Goal: Download file/media

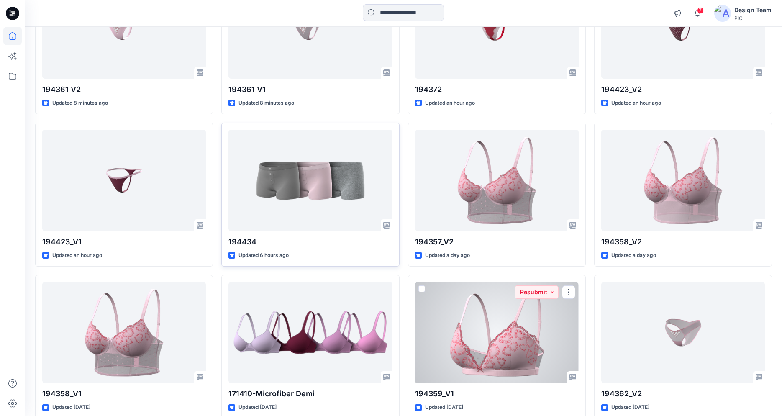
scroll to position [144, 0]
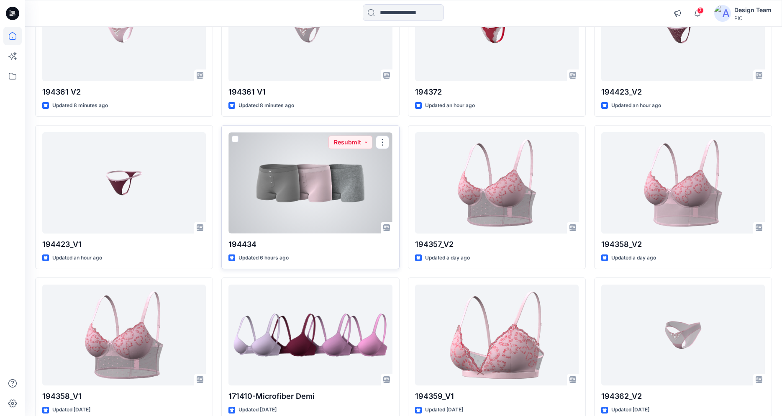
click at [265, 186] on div at bounding box center [311, 182] width 164 height 101
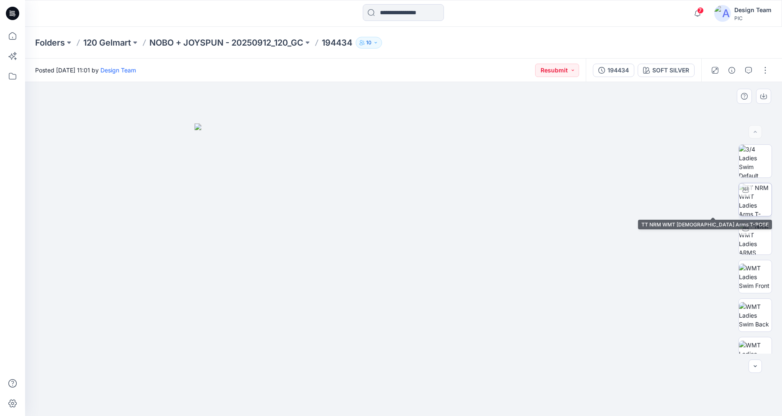
click at [759, 203] on img at bounding box center [755, 199] width 33 height 33
click at [762, 72] on button "button" at bounding box center [765, 70] width 13 height 13
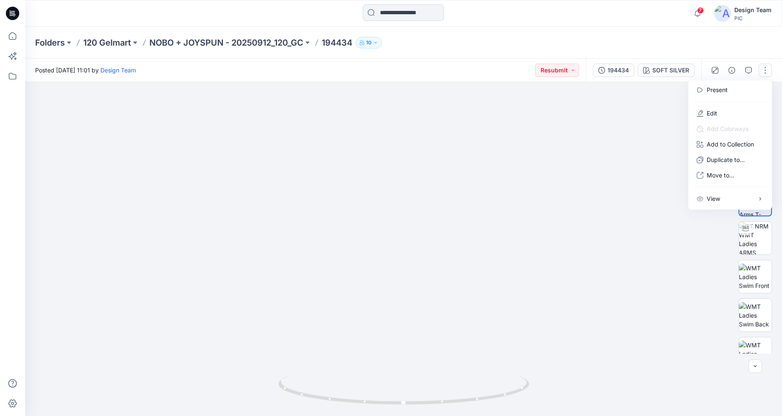
click at [677, 104] on div at bounding box center [403, 249] width 757 height 334
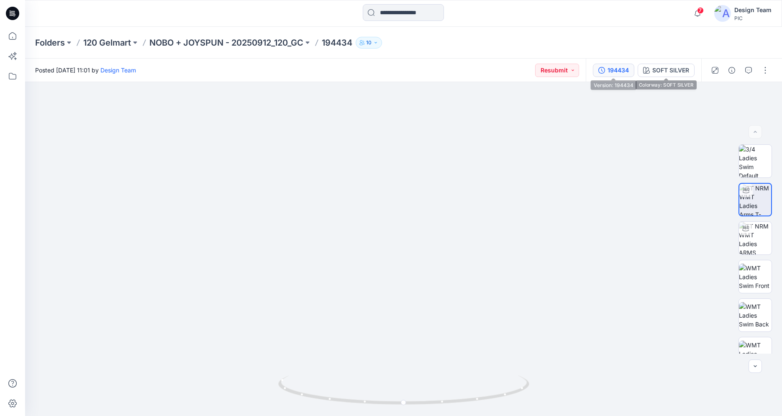
click at [611, 70] on div "194434" at bounding box center [618, 70] width 21 height 9
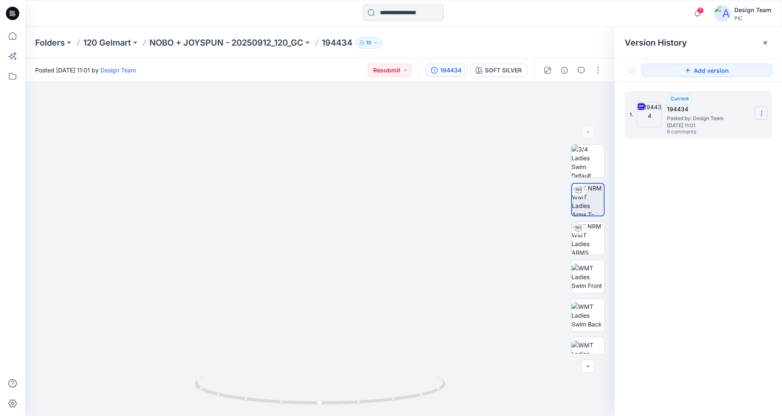
click at [761, 114] on icon at bounding box center [761, 113] width 7 height 7
click at [704, 128] on span "Download Source BW File" at bounding box center [719, 130] width 70 height 10
click at [745, 44] on div "Version History" at bounding box center [698, 43] width 147 height 12
click at [697, 13] on icon "button" at bounding box center [698, 13] width 16 height 17
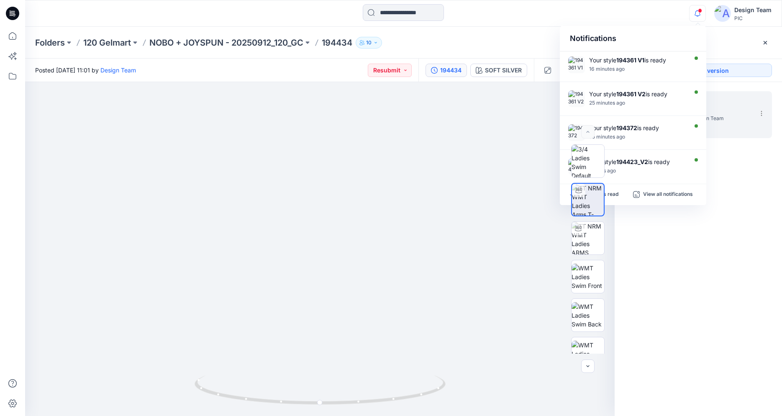
click at [458, 172] on img at bounding box center [319, 239] width 373 height 354
